Goal: Task Accomplishment & Management: Complete application form

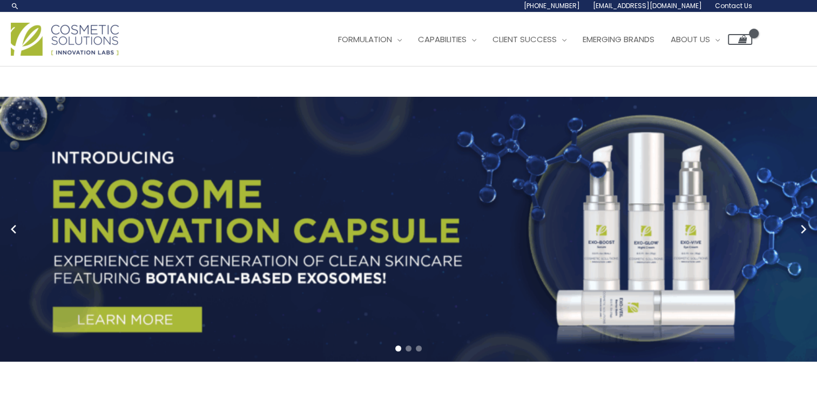
click at [744, 8] on span "Contact Us" at bounding box center [733, 5] width 37 height 9
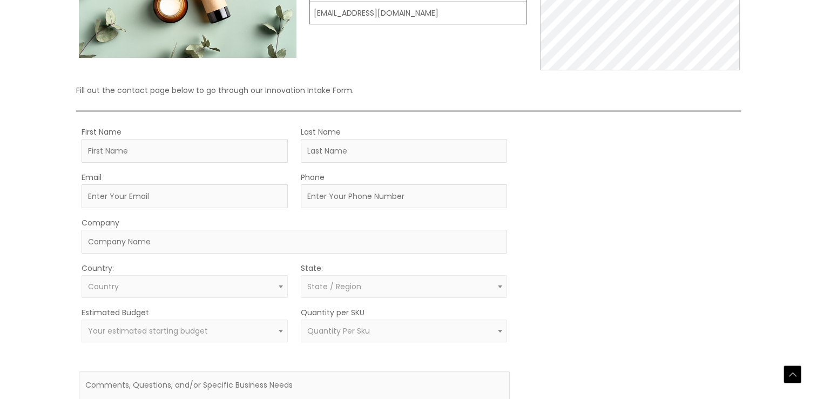
scroll to position [209, 0]
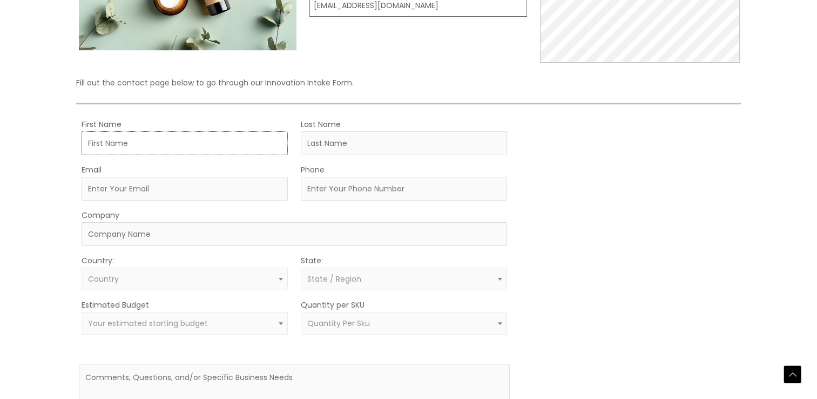
click at [235, 149] on input "First Name" at bounding box center [185, 143] width 206 height 24
type input "[PERSON_NAME]"
type input "[EMAIL_ADDRESS][PERSON_NAME][DOMAIN_NAME]"
type input "[PHONE_NUMBER]"
type input "zahara"
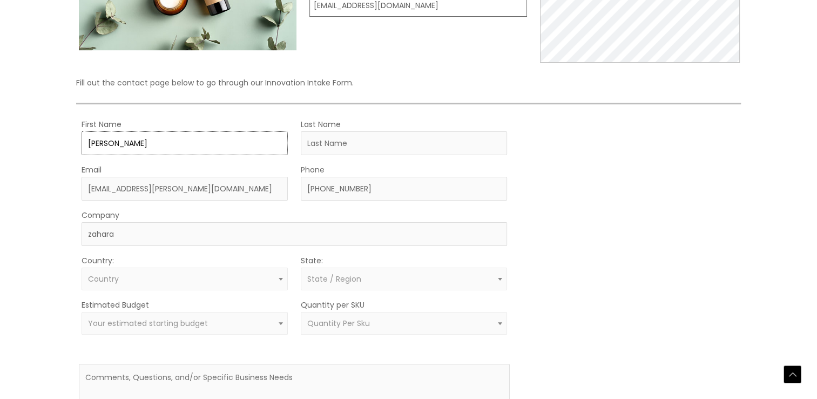
click at [218, 153] on input "[PERSON_NAME]" at bounding box center [185, 143] width 206 height 24
type input "othmane"
click at [347, 142] on input "Last Name" at bounding box center [404, 143] width 206 height 24
type input "[PERSON_NAME]"
select select "[GEOGRAPHIC_DATA]"
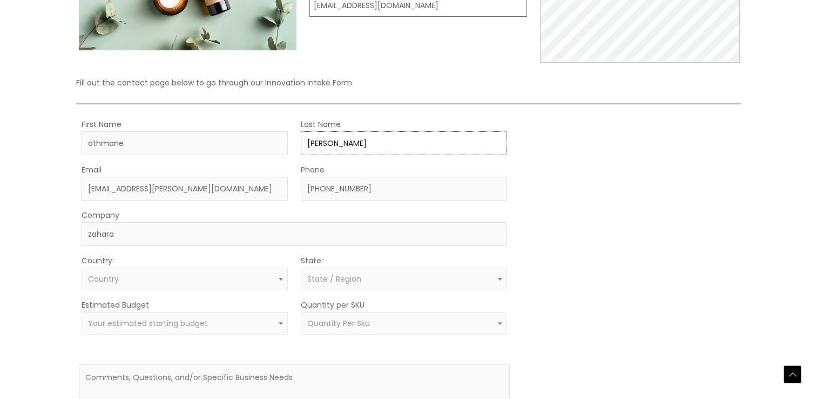
select select
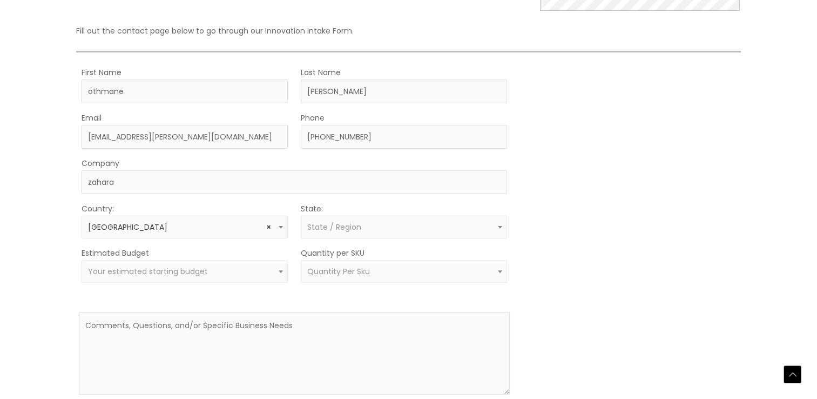
scroll to position [263, 0]
click at [479, 228] on span "State / Region" at bounding box center [404, 224] width 206 height 23
type input "m"
click at [337, 225] on span "State / Region" at bounding box center [334, 224] width 54 height 11
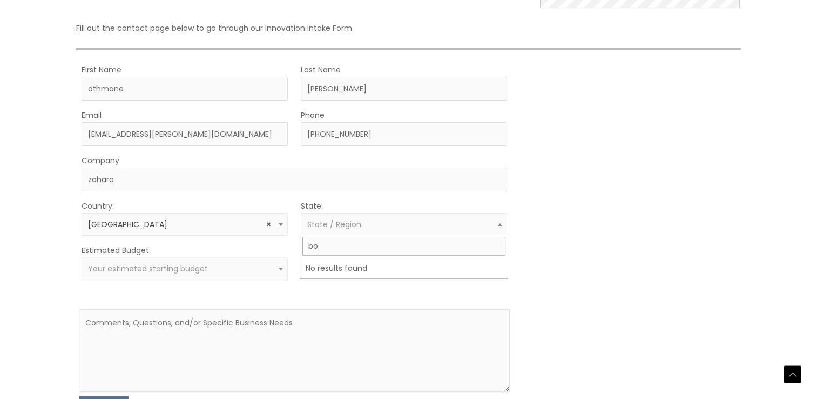
type input "b"
click at [365, 219] on span "State / Region" at bounding box center [404, 224] width 194 height 10
type input "c"
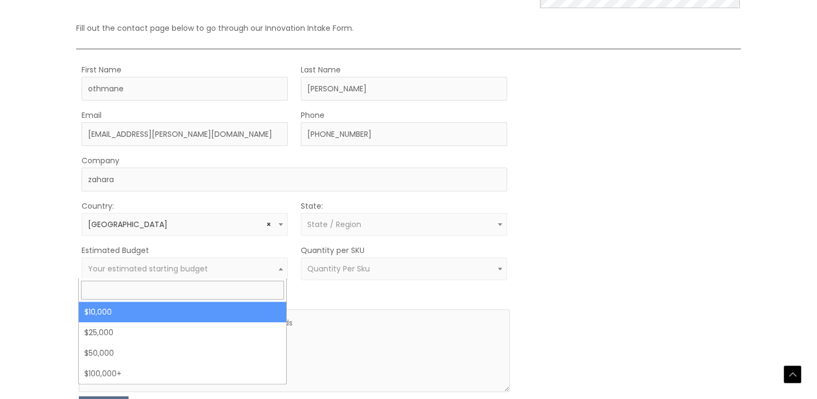
click at [274, 272] on span at bounding box center [280, 268] width 13 height 14
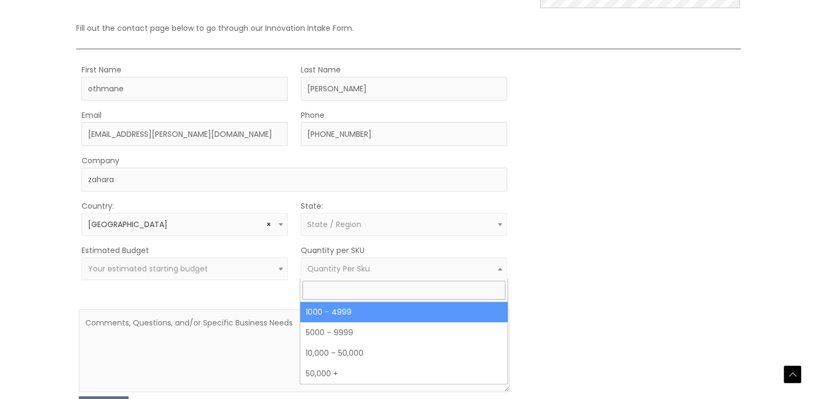
click at [426, 271] on span "Quantity Per Sku" at bounding box center [404, 269] width 194 height 10
select select "10"
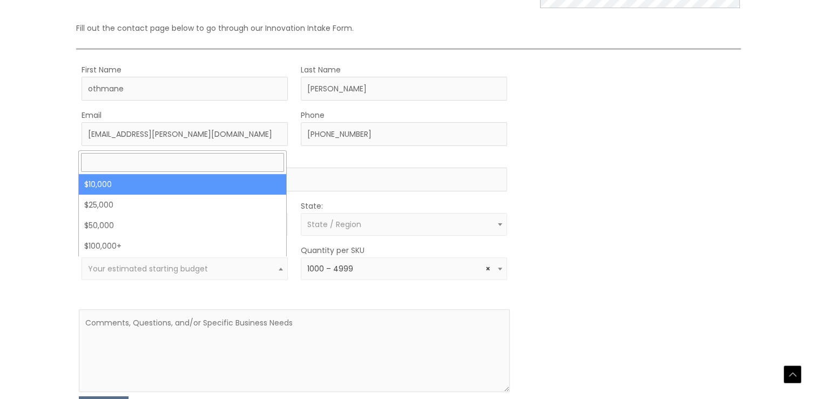
click at [281, 277] on span "Your estimated starting budget" at bounding box center [185, 268] width 206 height 23
select select "10000"
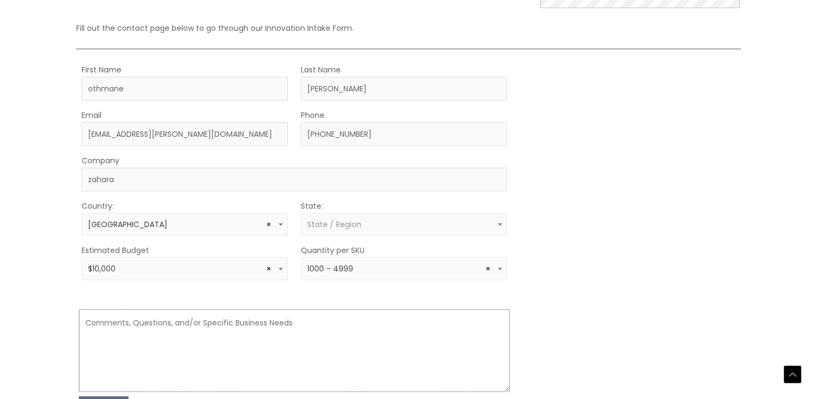
click at [341, 330] on textarea at bounding box center [294, 350] width 431 height 83
paste textarea "Lore [Ips Dolo / Sita], Co adip el Seddoei Tempor, inc U la etd magnaal en Admi…"
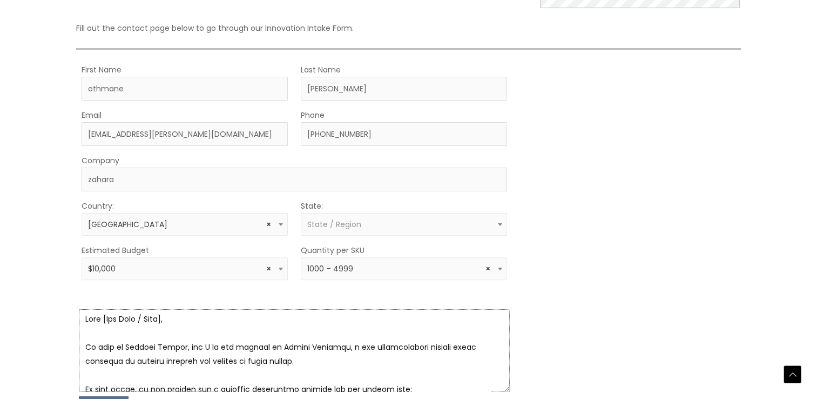
scroll to position [0, 0]
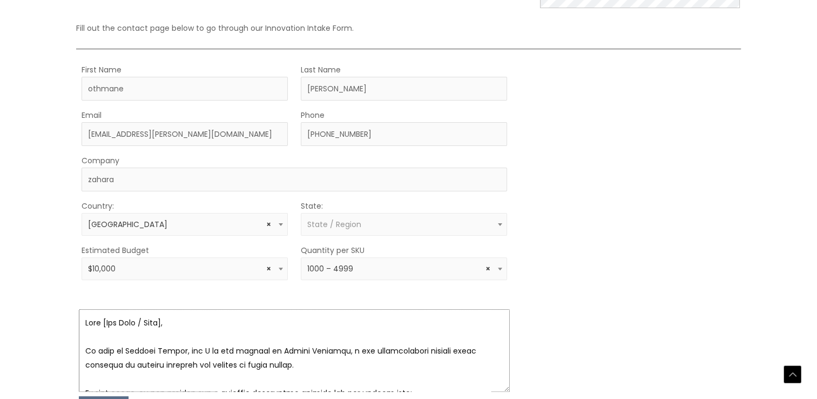
drag, startPoint x: 175, startPoint y: 317, endPoint x: 102, endPoint y: 315, distance: 72.4
click at [102, 315] on textarea at bounding box center [294, 350] width 431 height 83
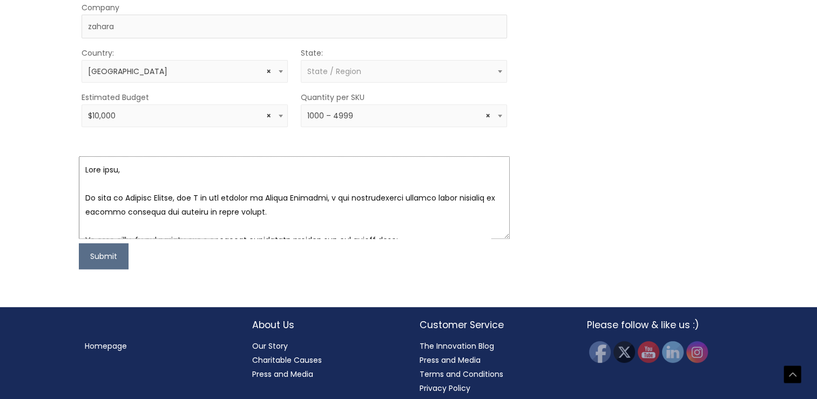
scroll to position [420, 0]
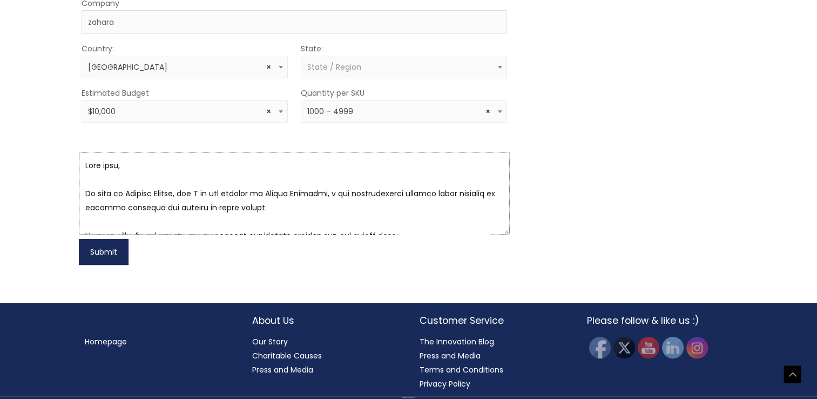
type textarea "Lore ipsu, Do sita co Adipisc Elitse, doe T in utl etdolor ma Aliqua Enimadmi, …"
click at [97, 253] on button "Submit" at bounding box center [104, 252] width 50 height 26
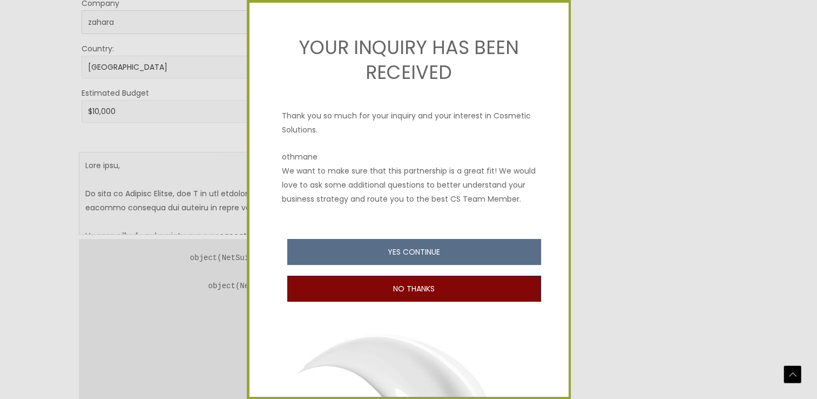
click at [417, 301] on button "NO THANKS" at bounding box center [414, 289] width 254 height 26
